Goal: Information Seeking & Learning: Learn about a topic

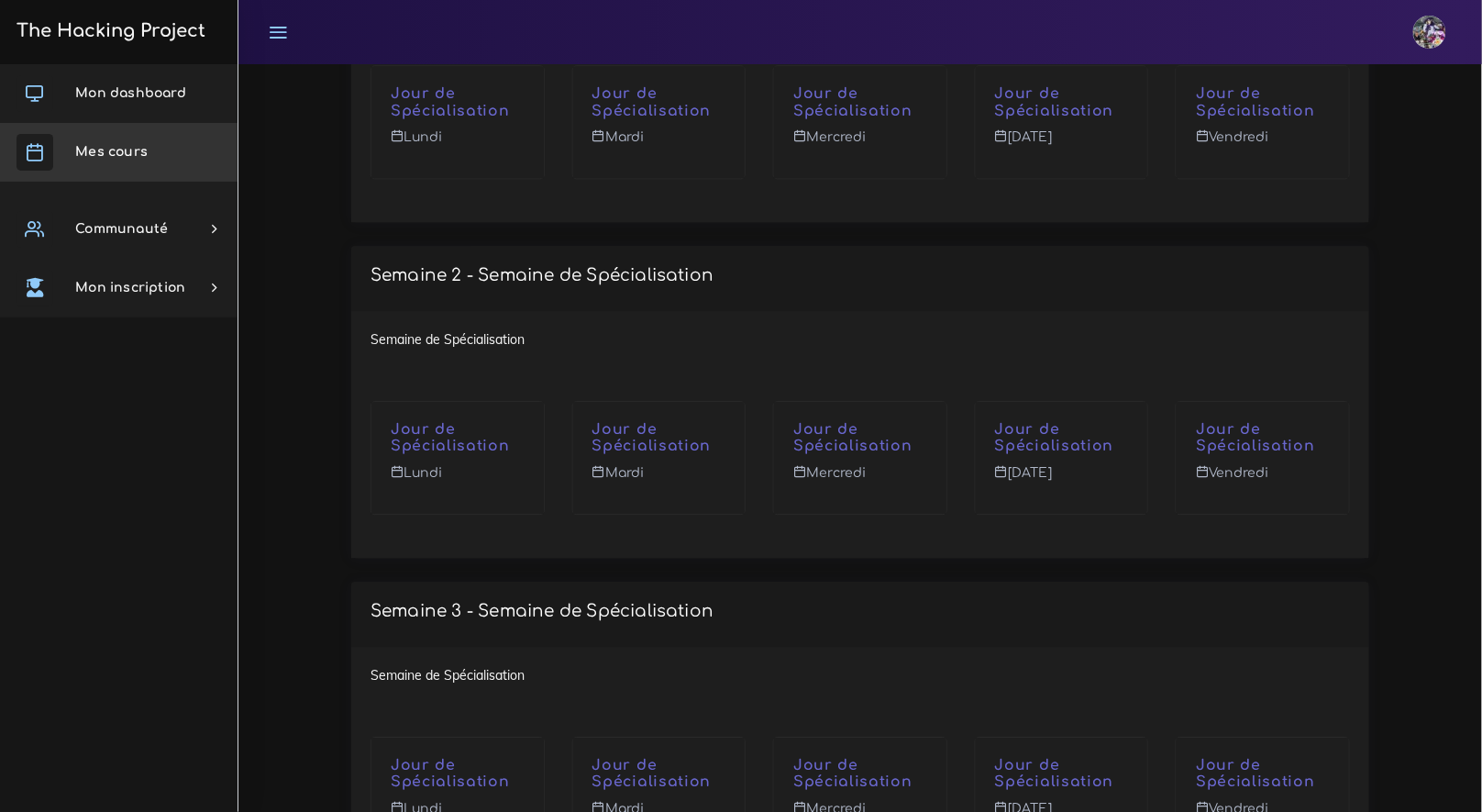
click at [97, 149] on span "Mes cours" at bounding box center [111, 152] width 72 height 13
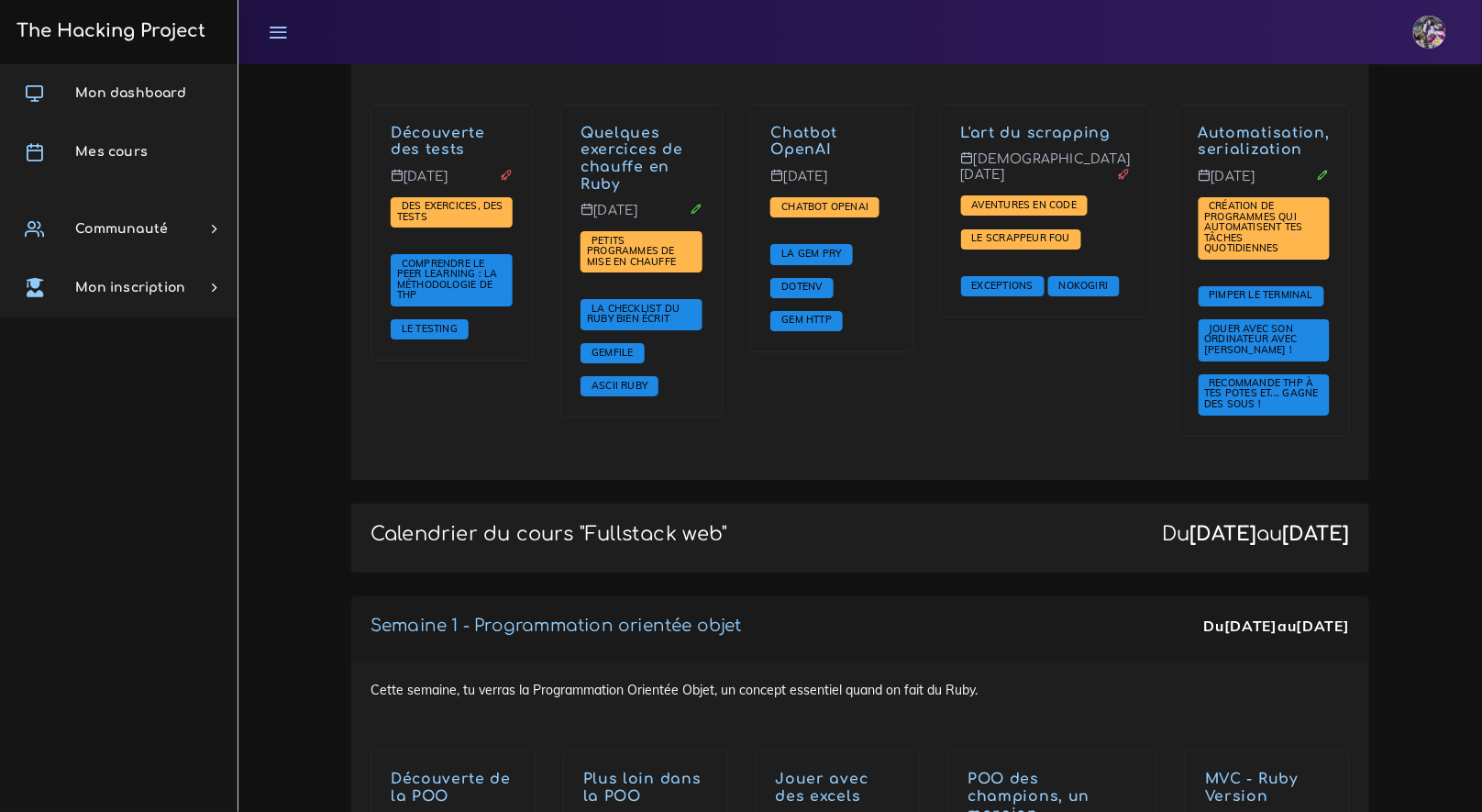
scroll to position [1889, 0]
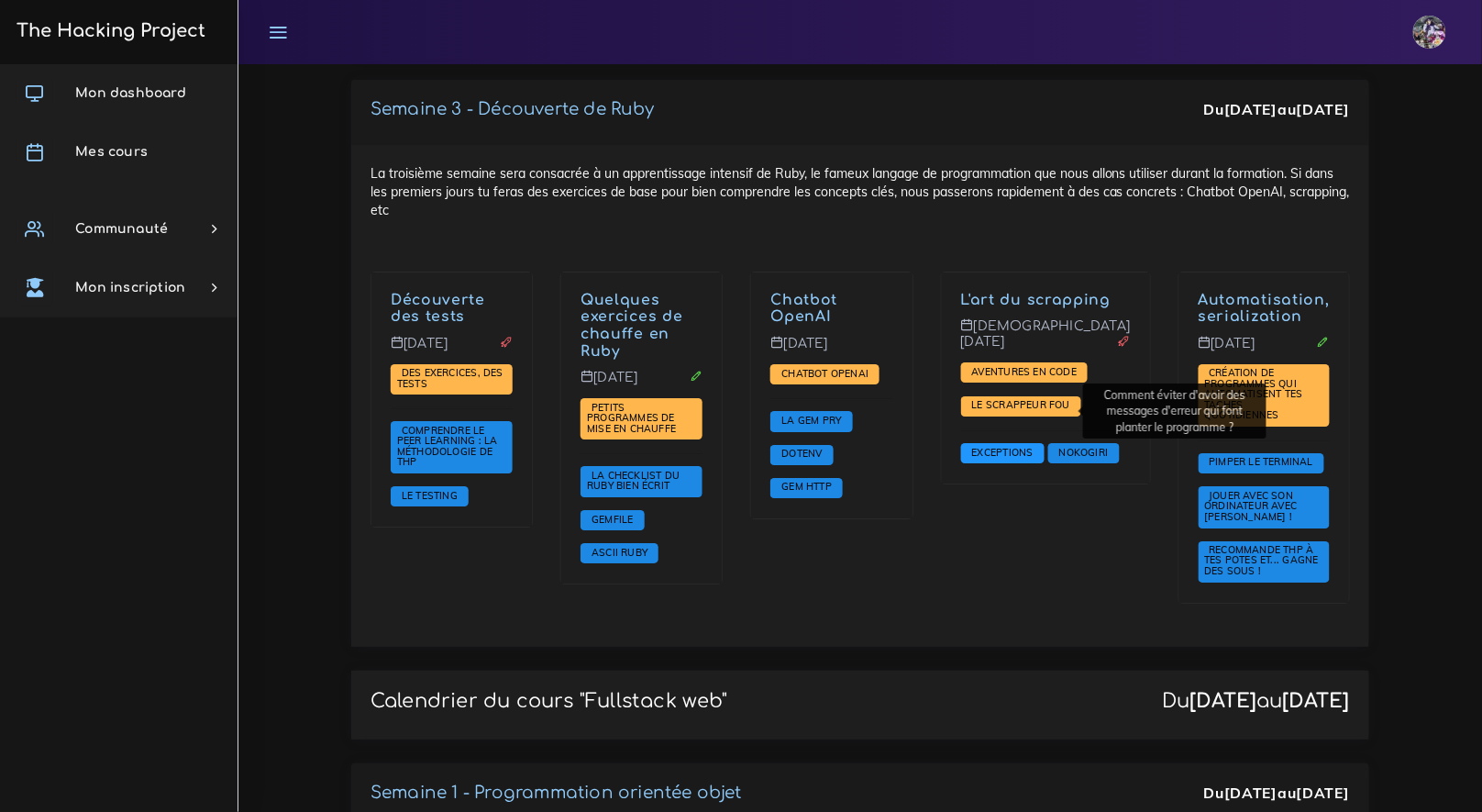
click at [1038, 446] on span "Exceptions" at bounding box center [1002, 452] width 70 height 12
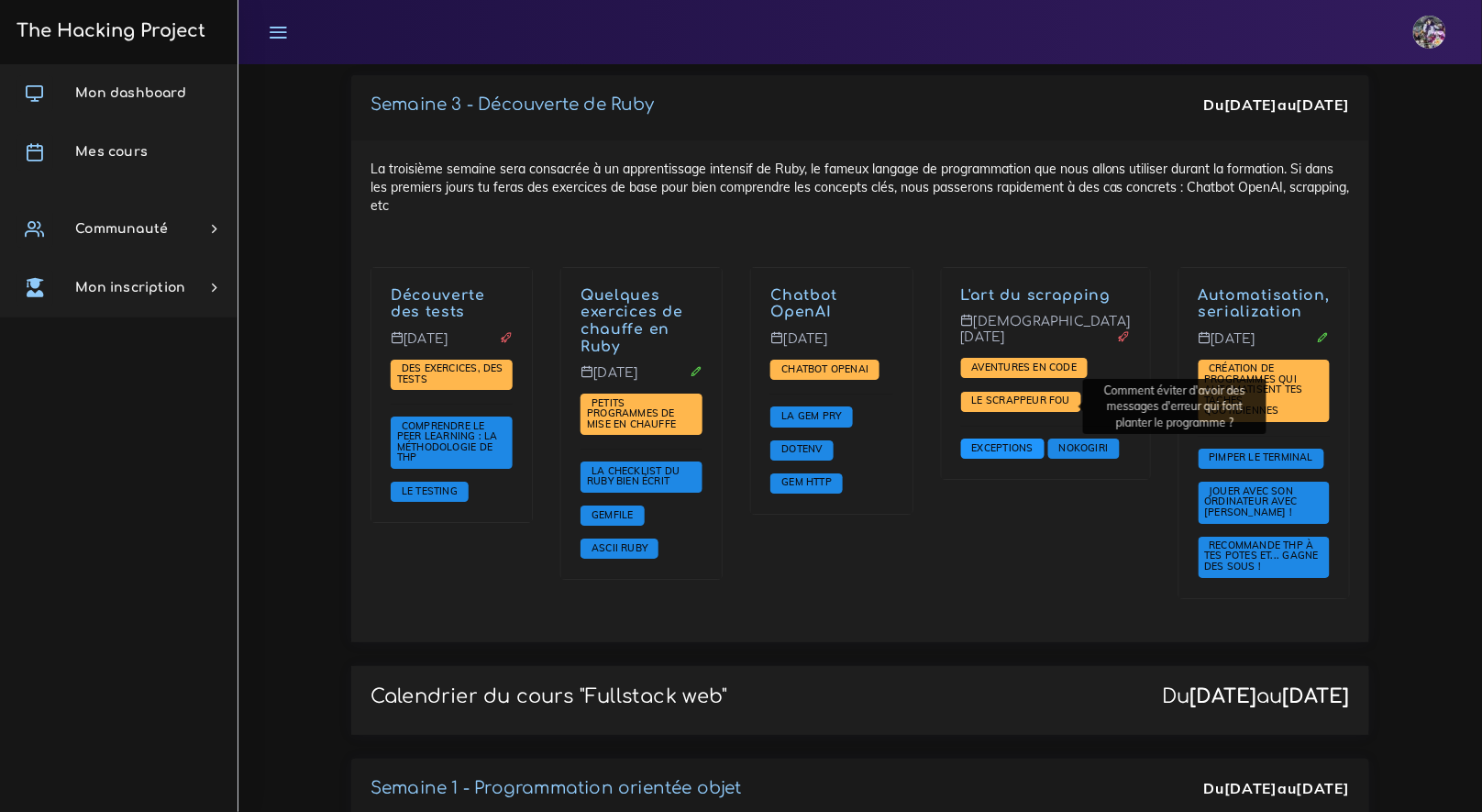
click at [1038, 441] on span "Exceptions" at bounding box center [1002, 447] width 70 height 12
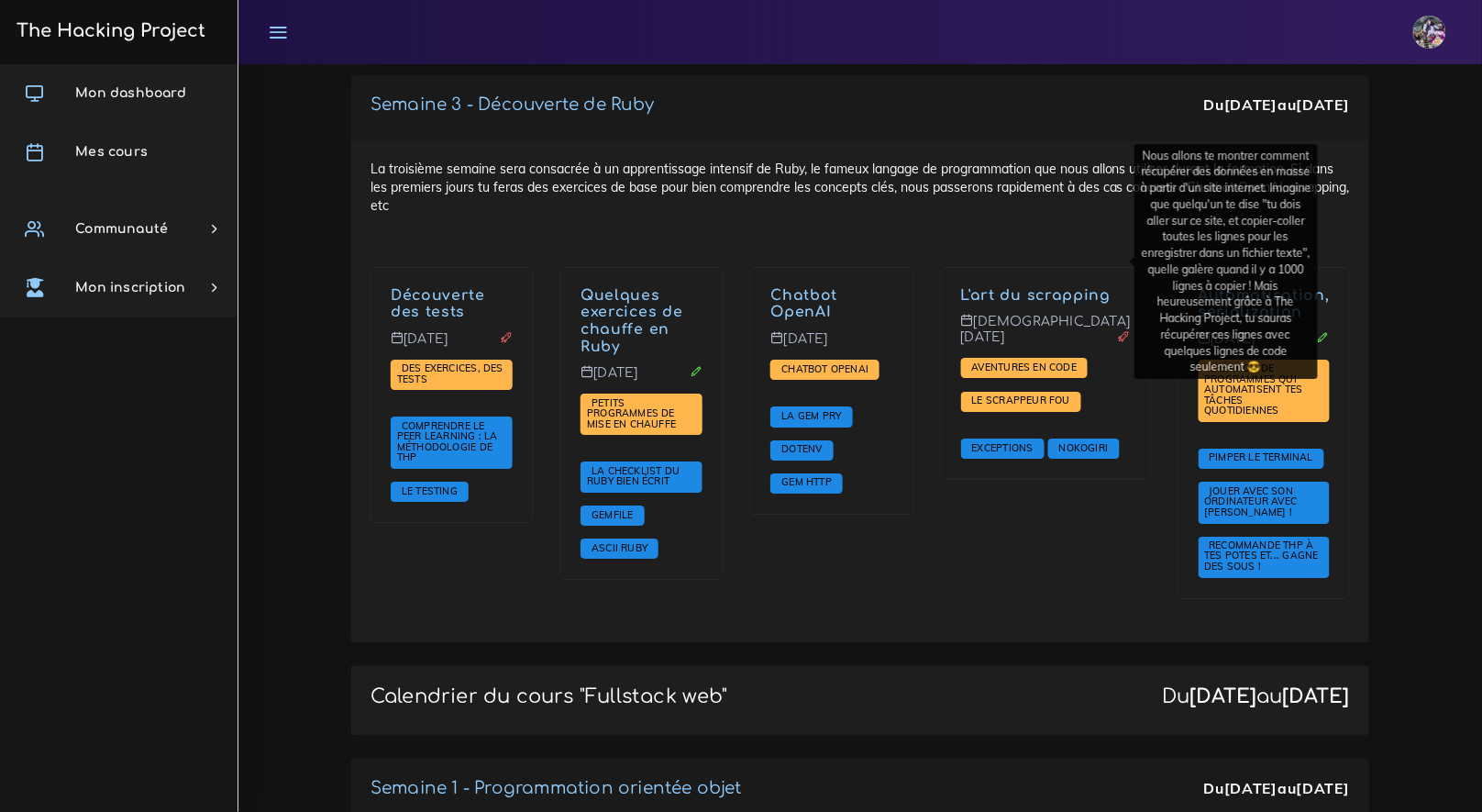
click at [1050, 287] on link "L'art du scrapping" at bounding box center [1036, 295] width 151 height 16
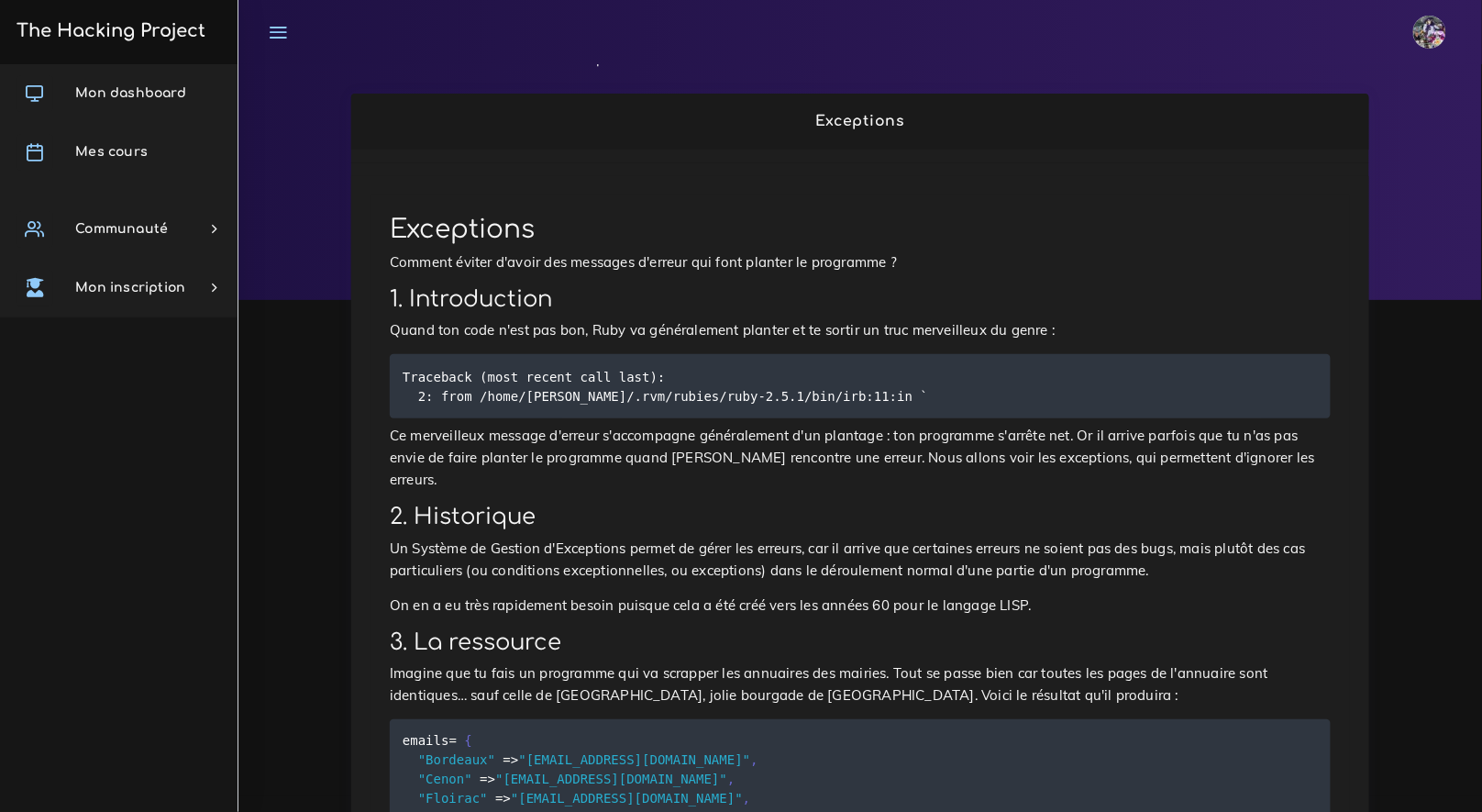
scroll to position [30, 0]
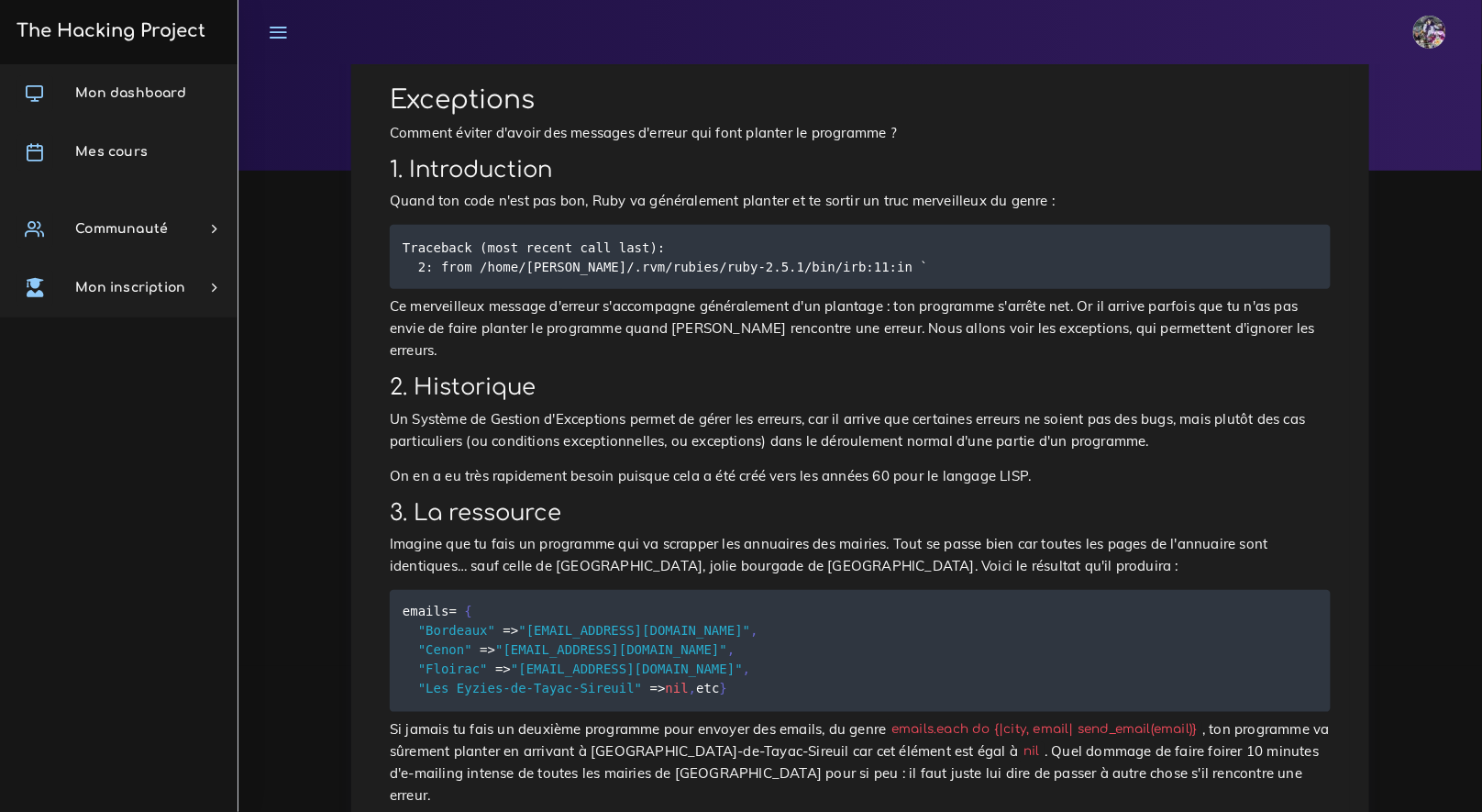
scroll to position [73, 0]
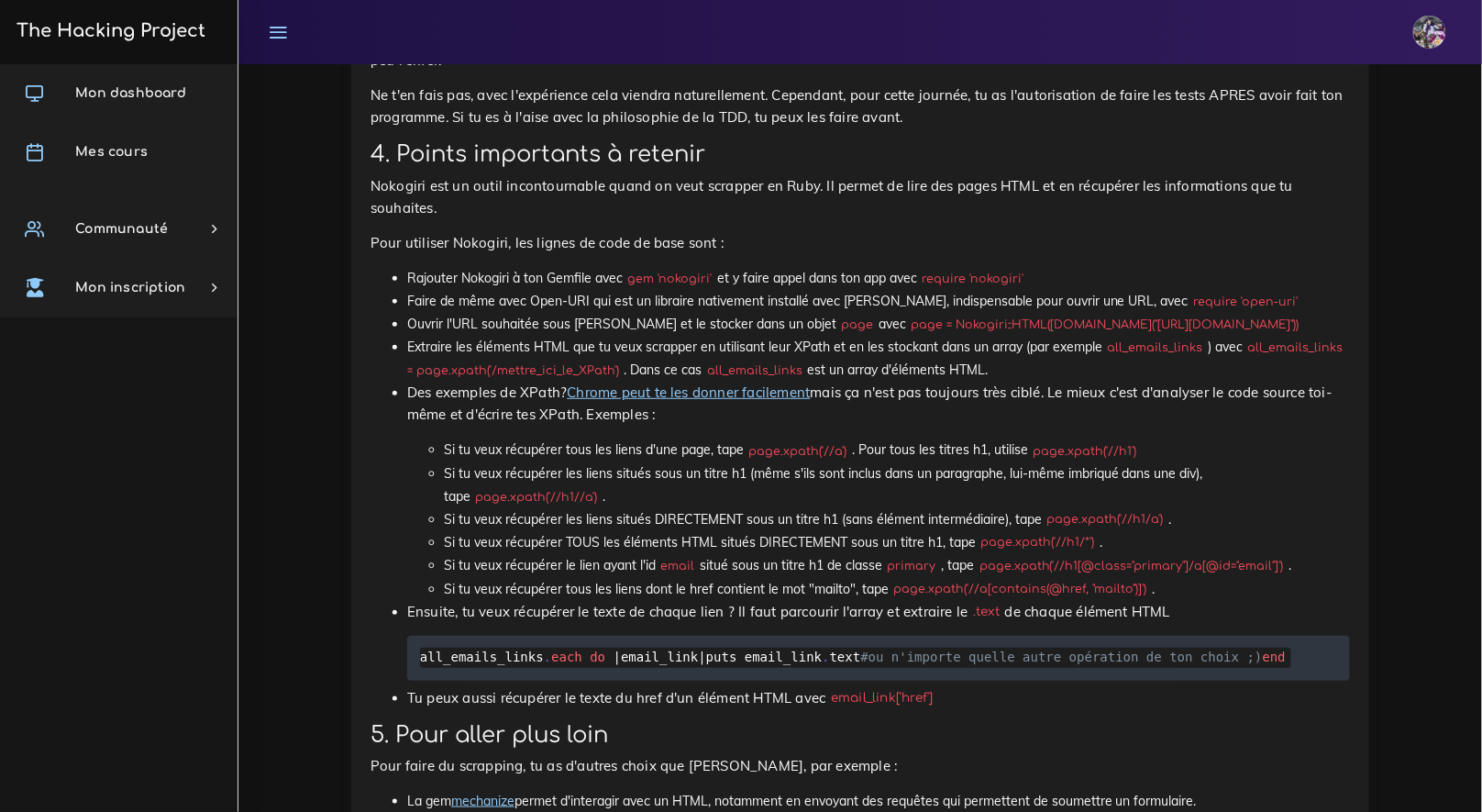
scroll to position [6838, 0]
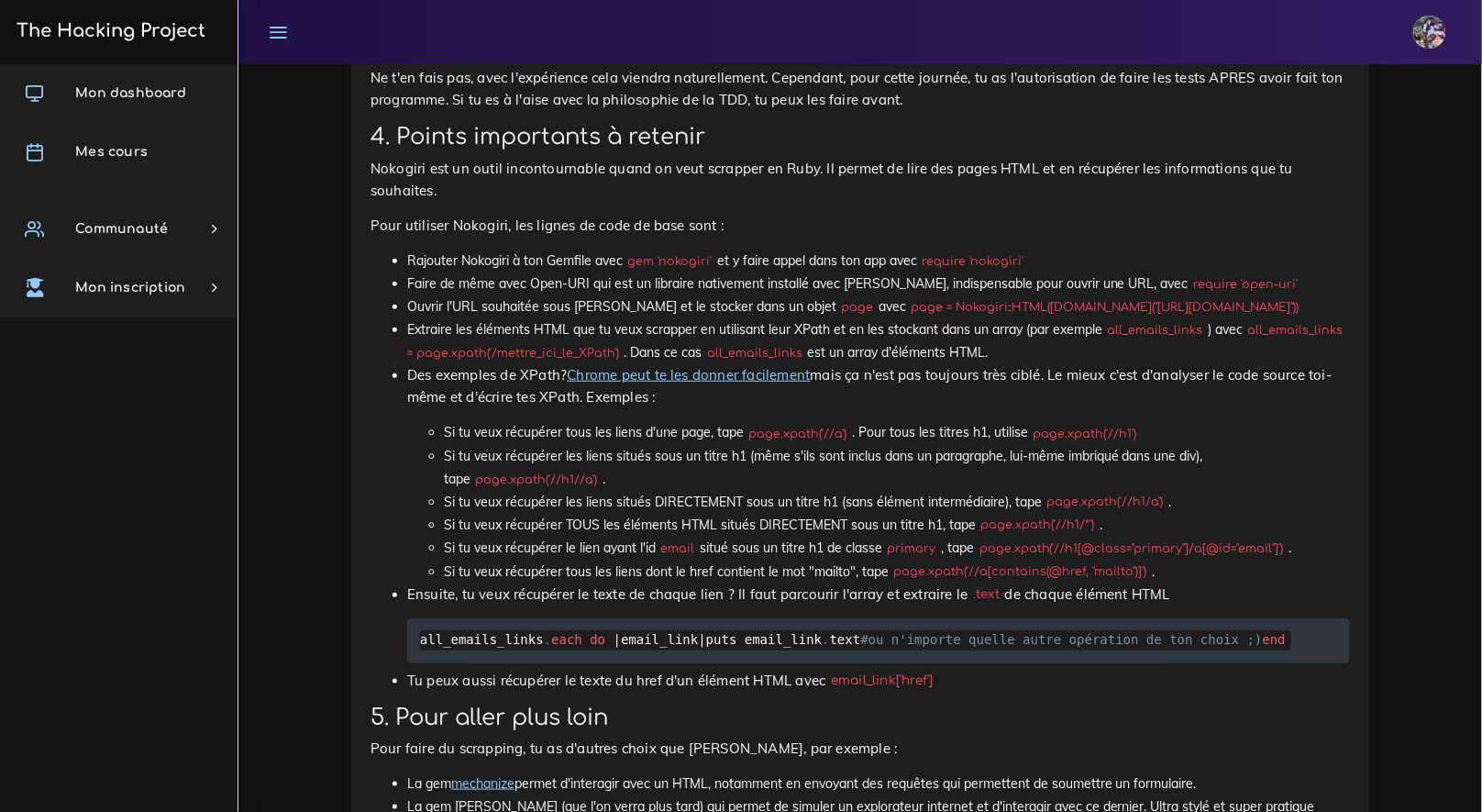
click at [389, 548] on ul "Rajouter Nokogiri à ton Gemfile avec gem 'nokogiri' et y faire appel dans ton a…" at bounding box center [860, 471] width 979 height 442
drag, startPoint x: 392, startPoint y: 549, endPoint x: 1000, endPoint y: 575, distance: 608.6
click at [1000, 575] on ul "Rajouter Nokogiri à ton Gemfile avec gem 'nokogiri' et y faire appel dans ton a…" at bounding box center [860, 471] width 979 height 442
click at [1000, 364] on li "Extraire les éléments HTML que tu veux scrapper en utilisant leur XPath et en l…" at bounding box center [878, 341] width 943 height 46
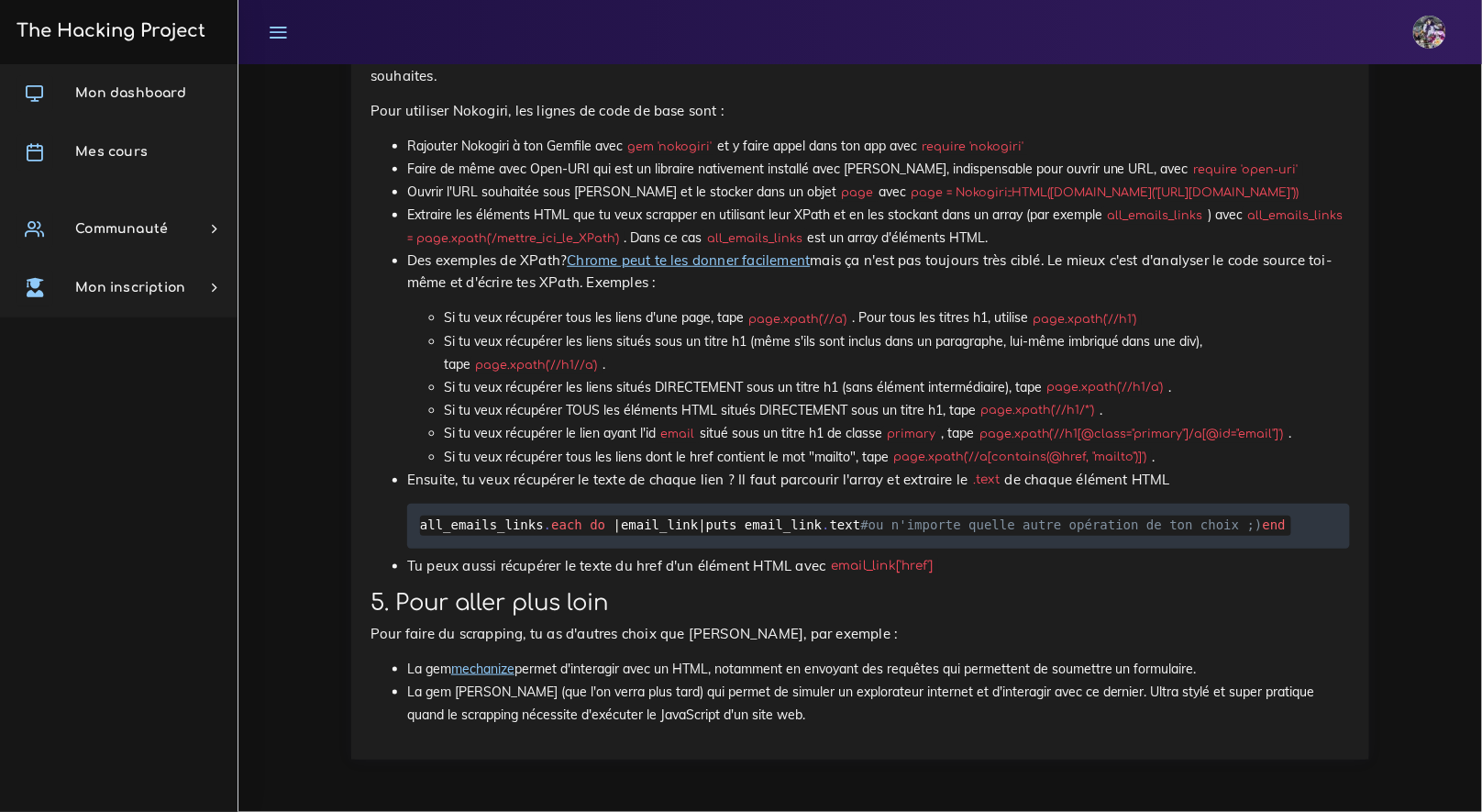
scroll to position [6955, 0]
click at [474, 330] on li "Si tu veux récupérer tous les liens d'une page, tape page.xpath('//a') . Pour t…" at bounding box center [897, 318] width 906 height 23
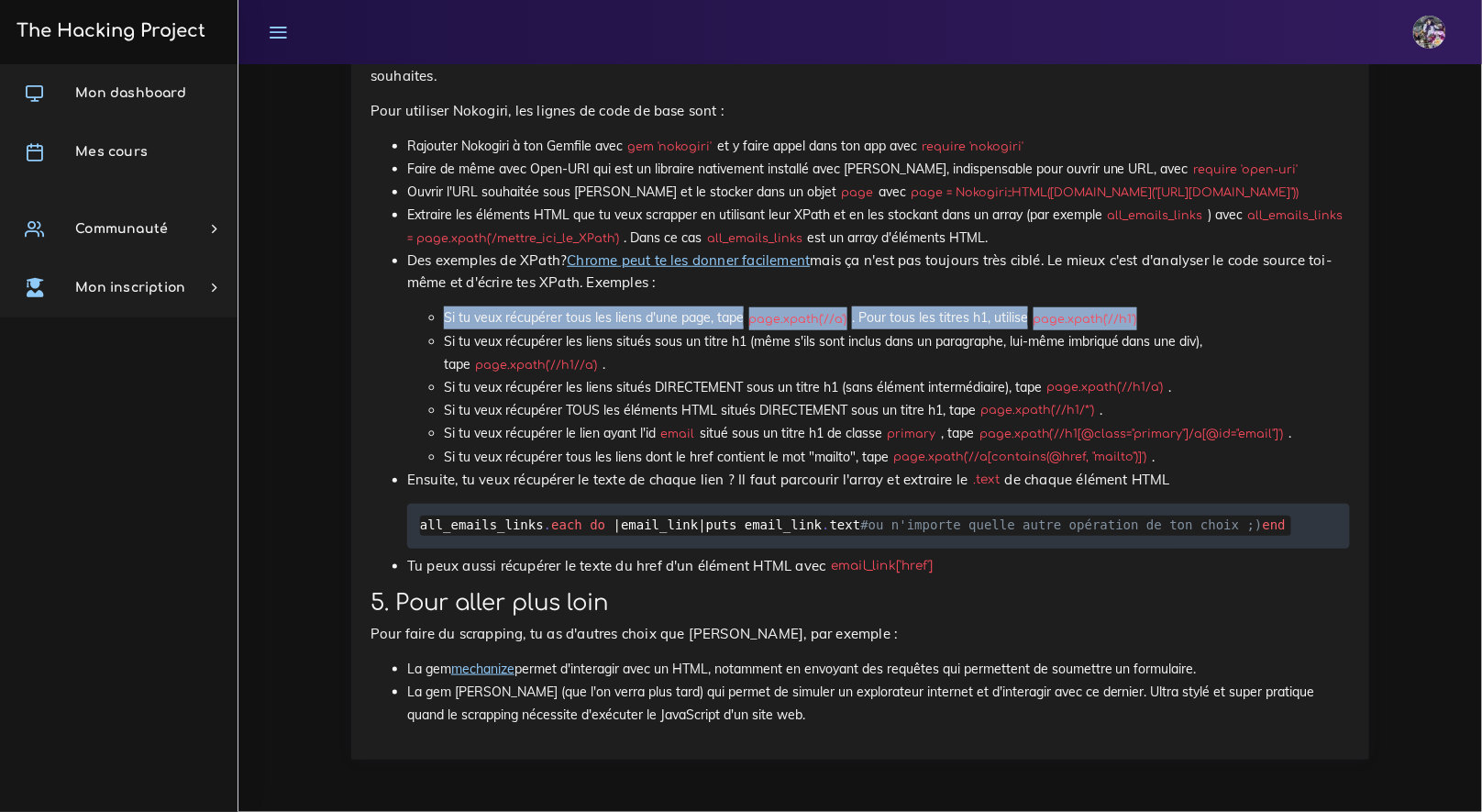
drag, startPoint x: 432, startPoint y: 530, endPoint x: 1153, endPoint y: 540, distance: 721.1
click at [1153, 468] on ul "Si tu veux récupérer tous les liens d'une page, tape page.xpath('//a') . Pour t…" at bounding box center [878, 387] width 943 height 161
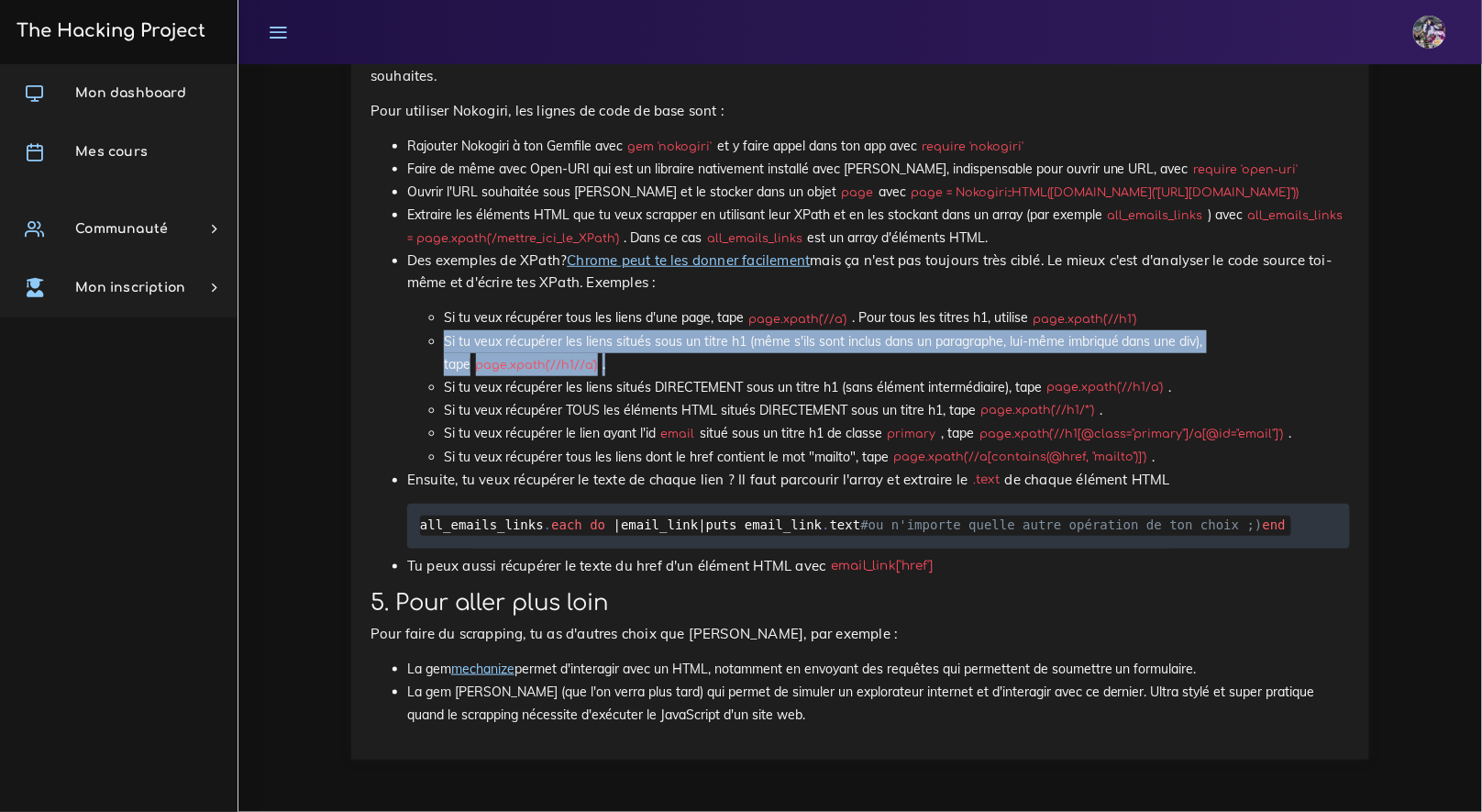
drag, startPoint x: 453, startPoint y: 566, endPoint x: 680, endPoint y: 587, distance: 228.0
click at [680, 376] on li "Si tu veux récupérer les liens situés sous un titre h1 (même s'ils sont inclus …" at bounding box center [897, 354] width 906 height 46
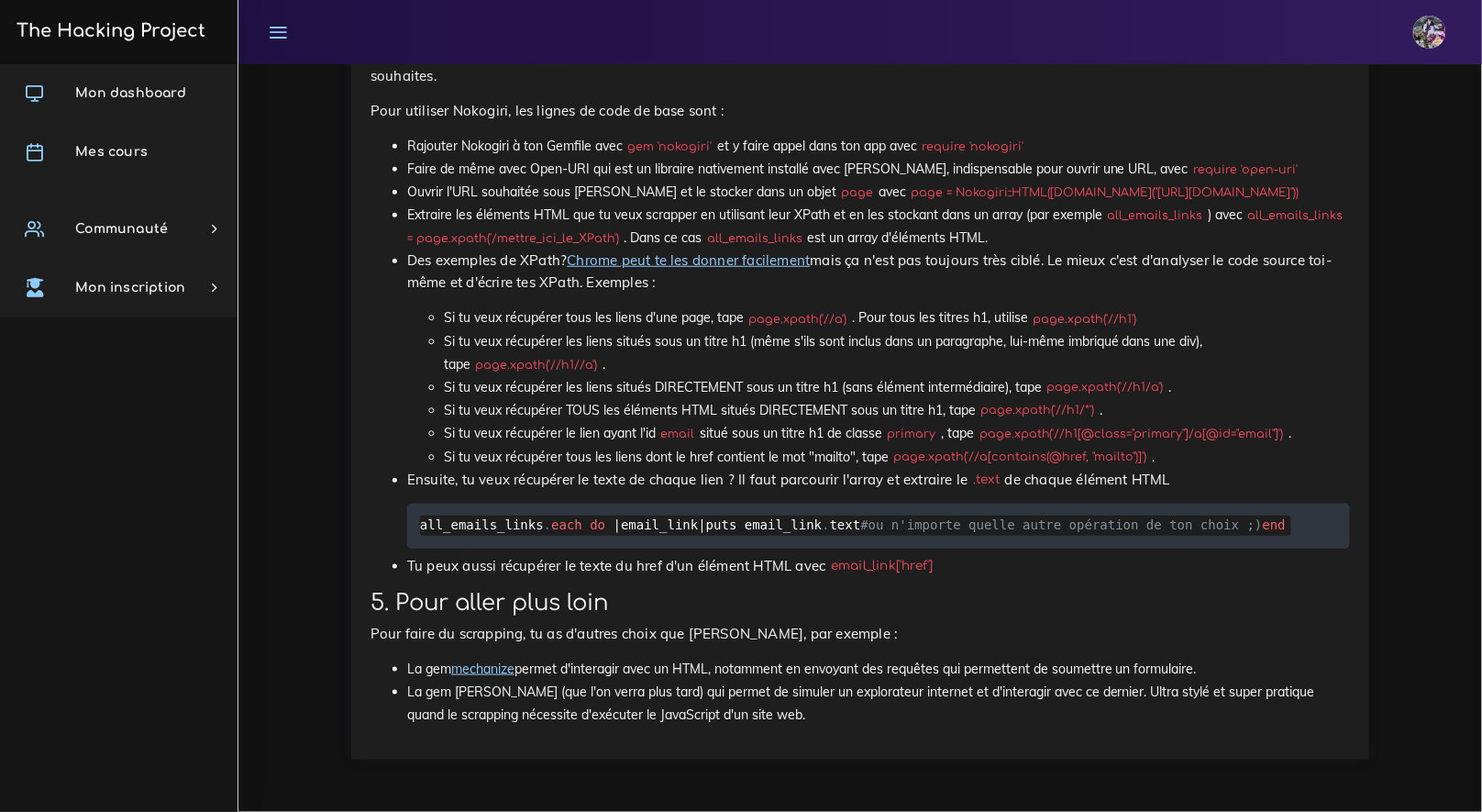
click at [743, 399] on li "Si tu veux récupérer les liens situés DIRECTEMENT sous un titre h1 (sans élémen…" at bounding box center [897, 387] width 906 height 23
